Goal: Task Accomplishment & Management: Complete application form

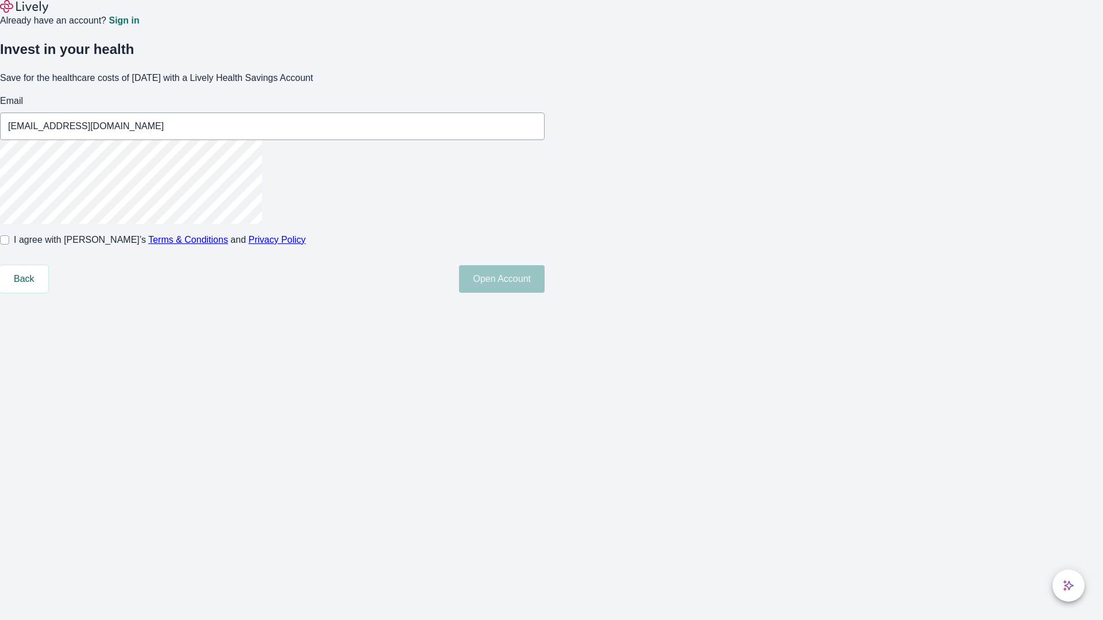
click at [9, 245] on input "I agree with Lively’s Terms & Conditions and Privacy Policy" at bounding box center [4, 239] width 9 height 9
checkbox input "true"
click at [544, 293] on button "Open Account" at bounding box center [502, 279] width 86 height 28
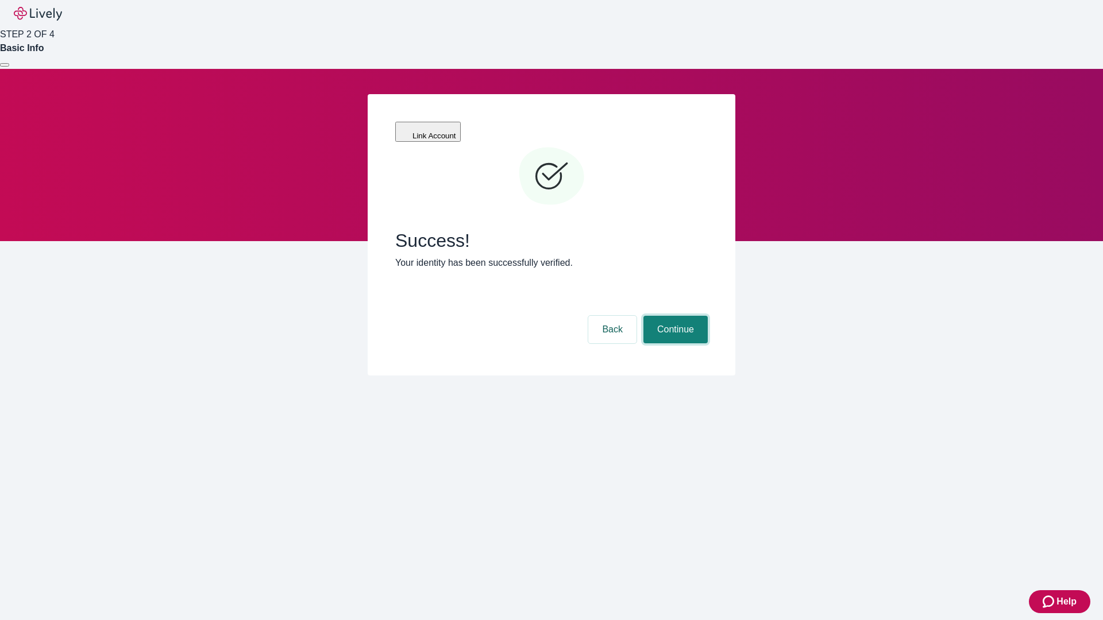
click at [674, 316] on button "Continue" at bounding box center [675, 330] width 64 height 28
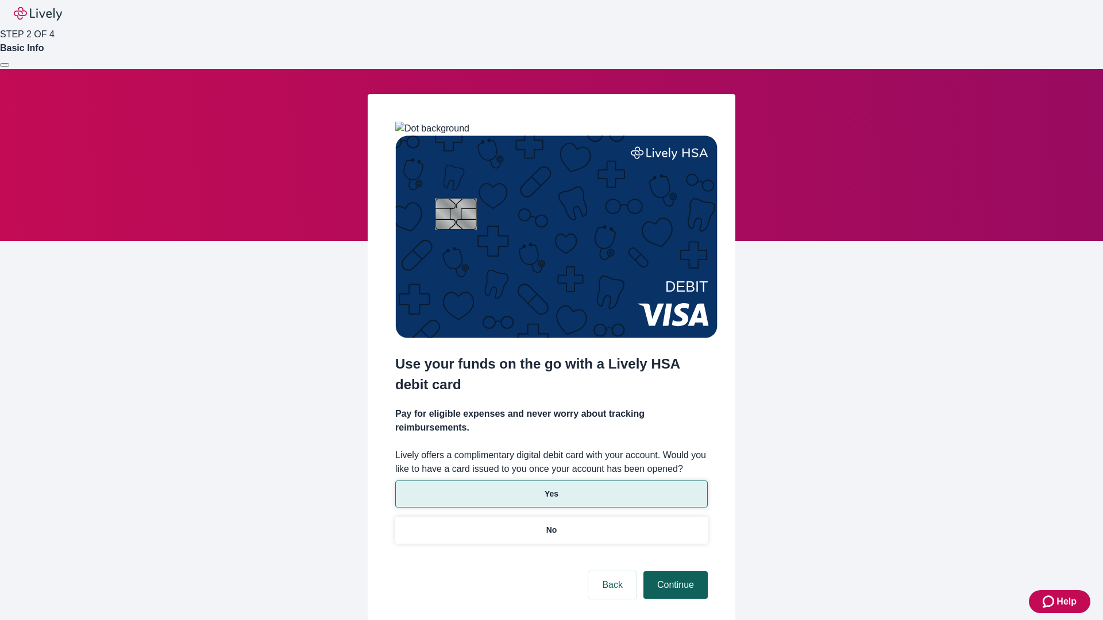
click at [551, 488] on p "Yes" at bounding box center [551, 494] width 14 height 12
click at [674, 571] on button "Continue" at bounding box center [675, 585] width 64 height 28
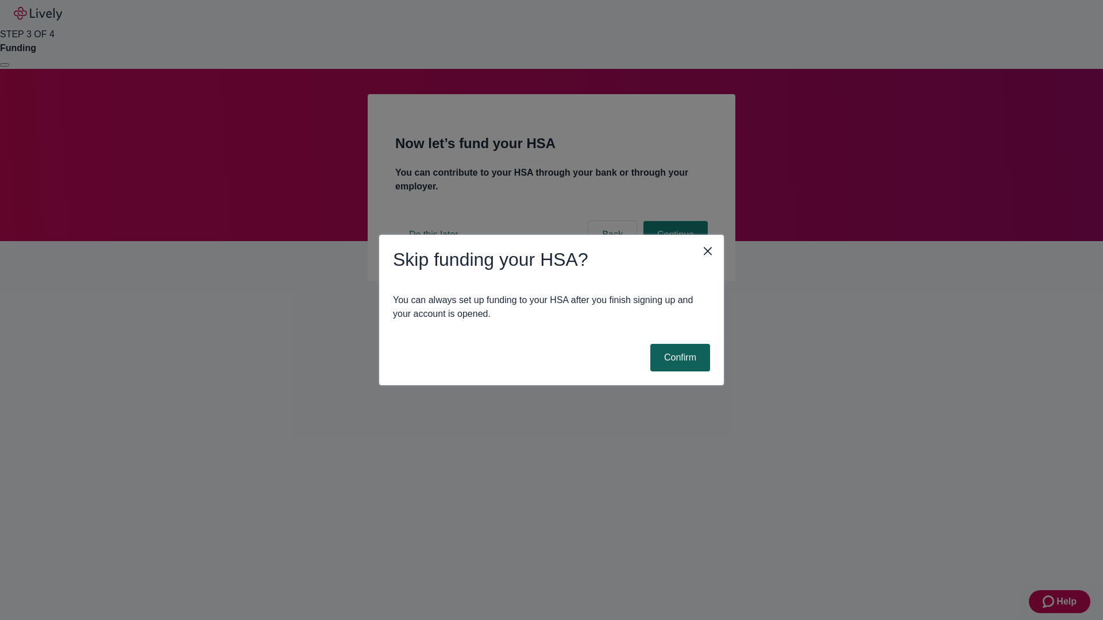
click at [678, 358] on button "Confirm" at bounding box center [680, 358] width 60 height 28
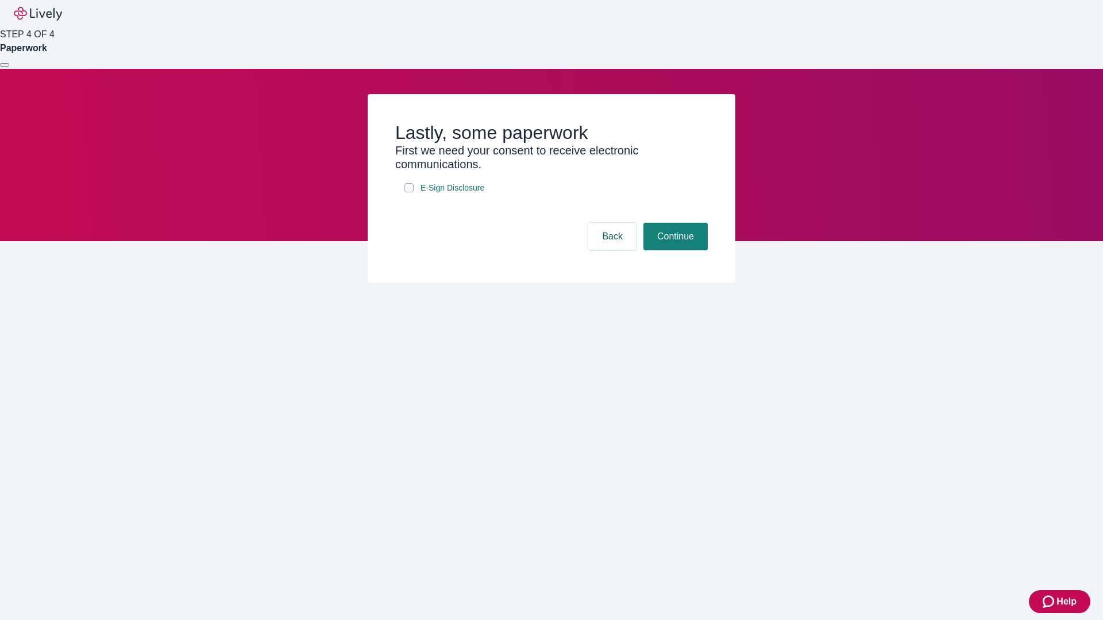
click at [409, 192] on input "E-Sign Disclosure" at bounding box center [408, 187] width 9 height 9
checkbox input "true"
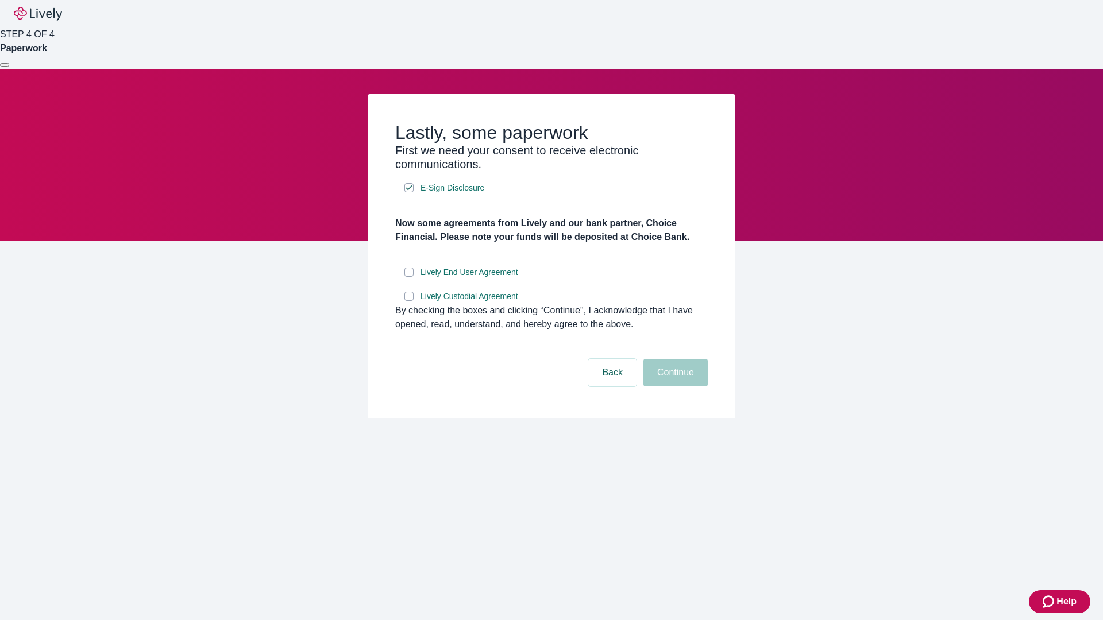
click at [409, 277] on input "Lively End User Agreement" at bounding box center [408, 272] width 9 height 9
checkbox input "true"
click at [409, 301] on input "Lively Custodial Agreement" at bounding box center [408, 296] width 9 height 9
checkbox input "true"
click at [674, 387] on button "Continue" at bounding box center [675, 373] width 64 height 28
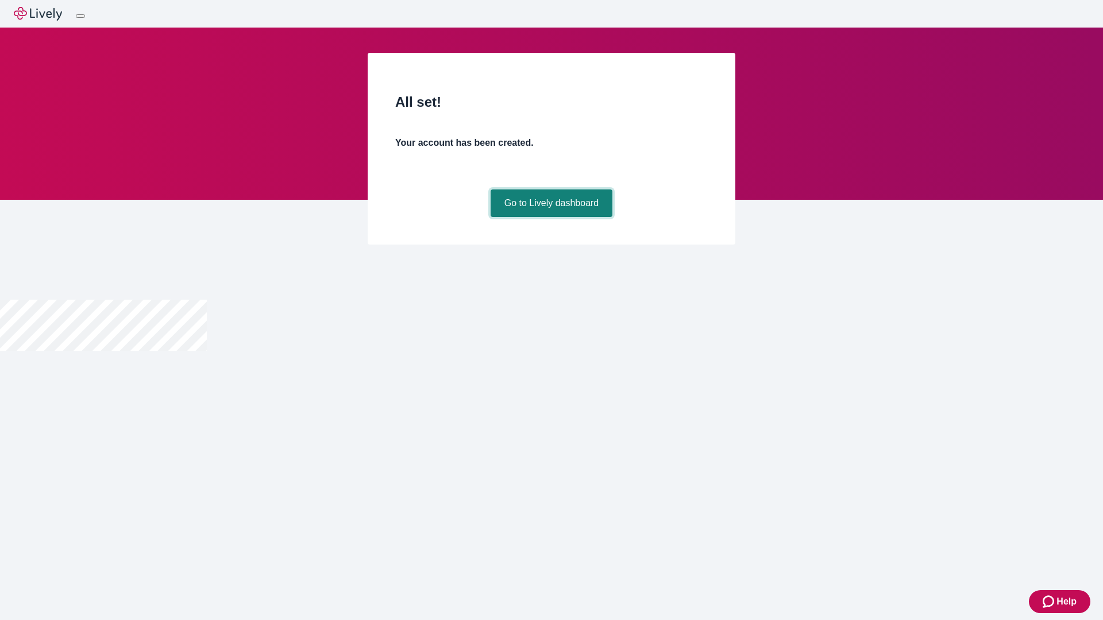
click at [551, 217] on link "Go to Lively dashboard" at bounding box center [551, 204] width 122 height 28
